Goal: Task Accomplishment & Management: Manage account settings

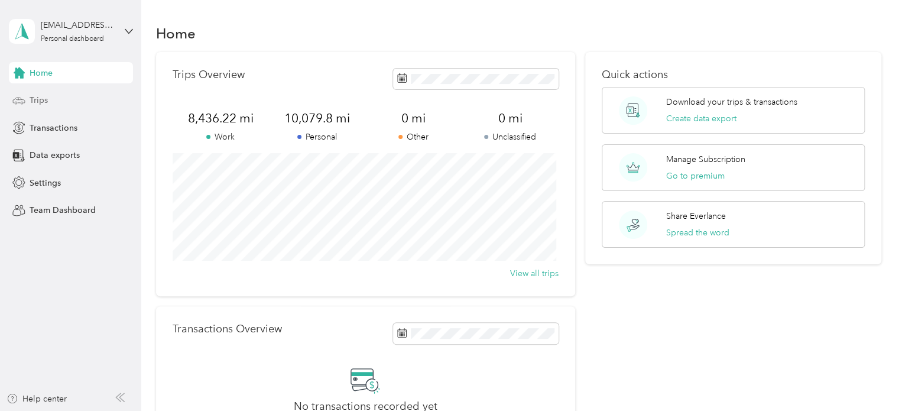
click at [45, 95] on span "Trips" at bounding box center [39, 100] width 18 height 12
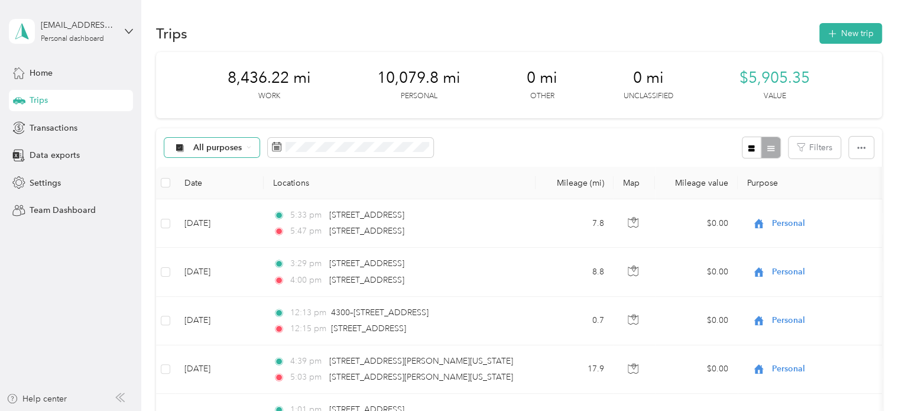
click at [240, 145] on span "All purposes" at bounding box center [217, 148] width 49 height 8
click at [222, 183] on span "Unclassified" at bounding box center [221, 186] width 57 height 12
